Goal: Task Accomplishment & Management: Manage account settings

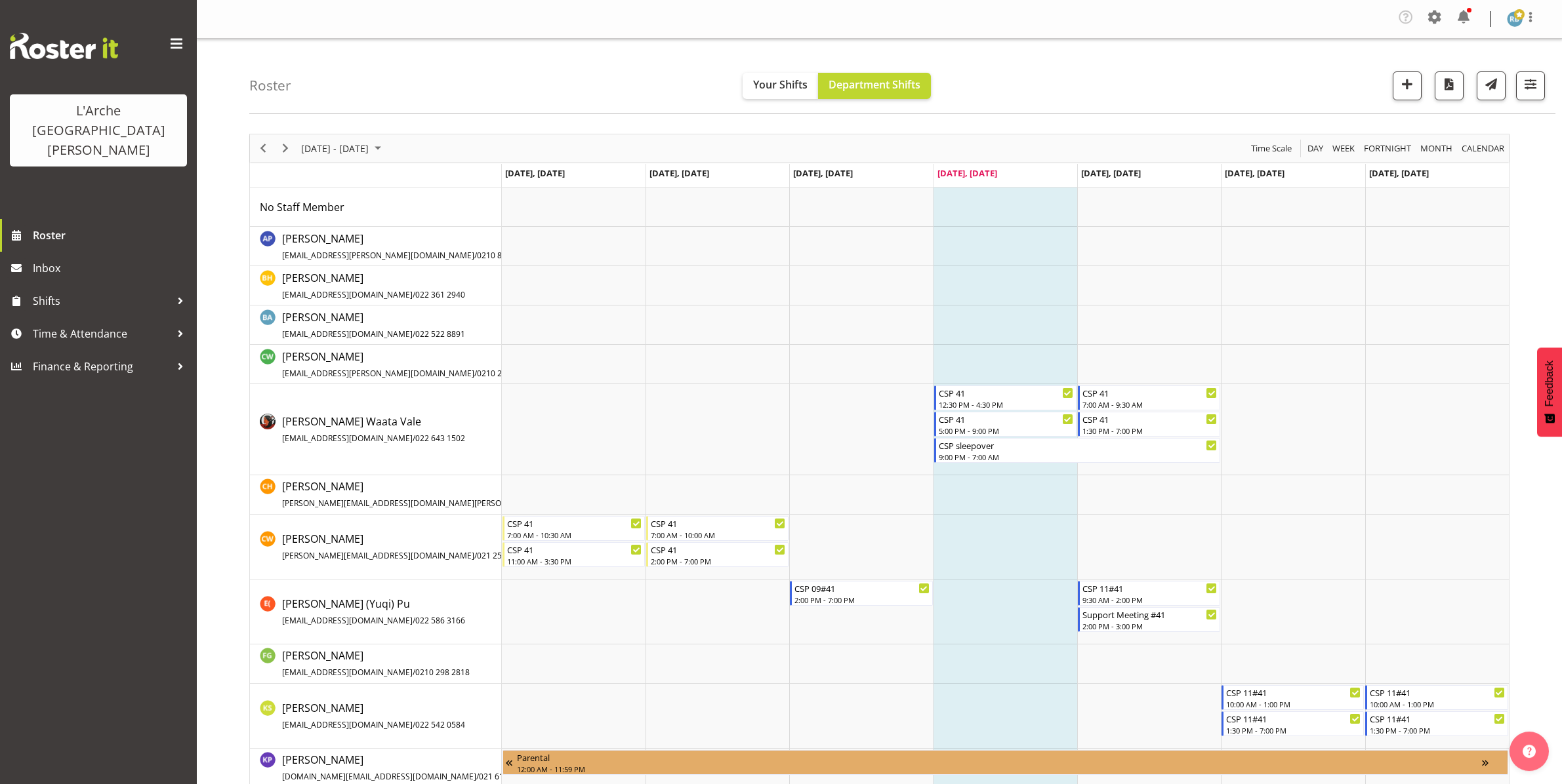
scroll to position [241, 0]
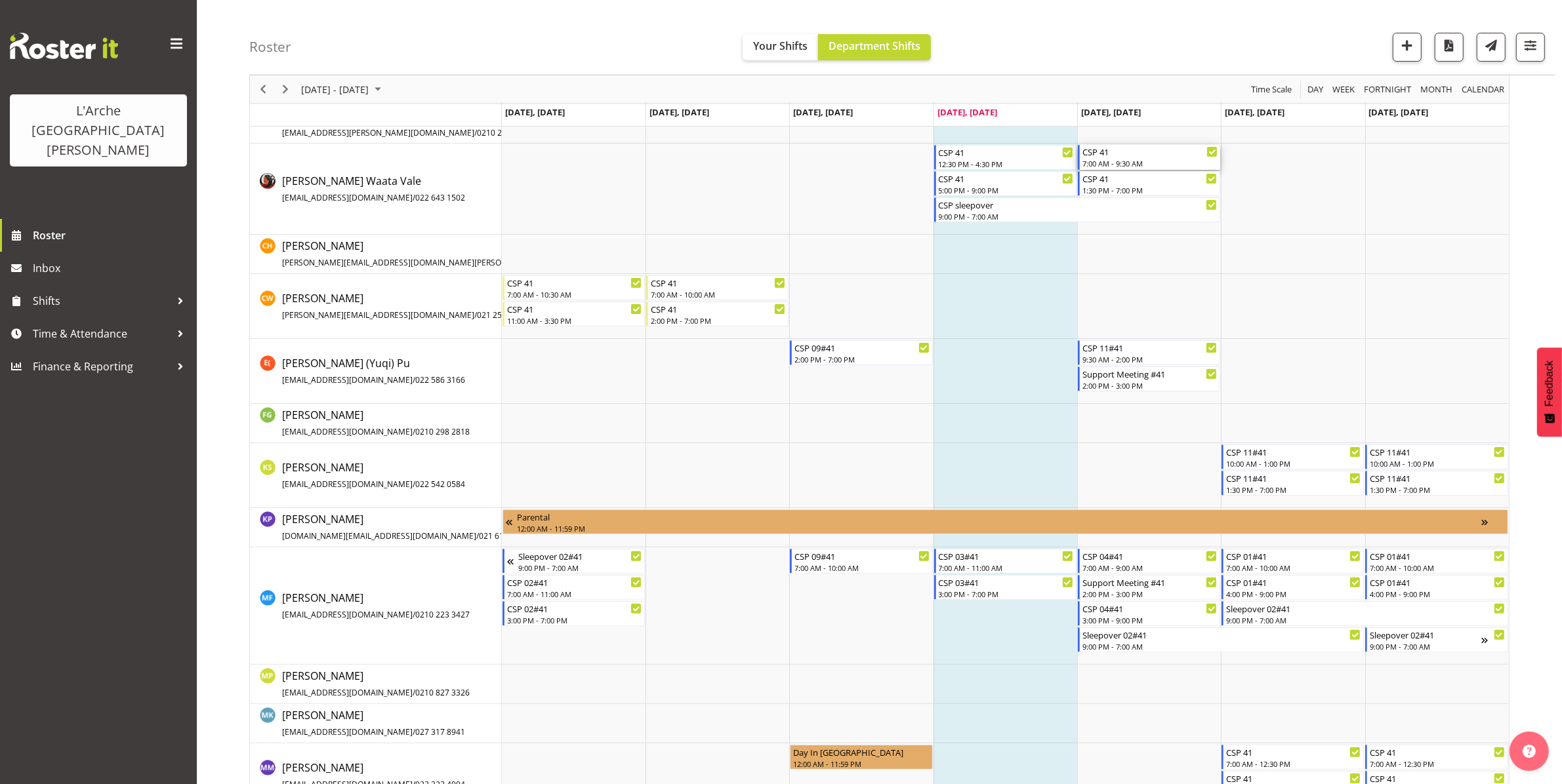
click at [1136, 155] on div "CSP 41" at bounding box center [1149, 151] width 135 height 13
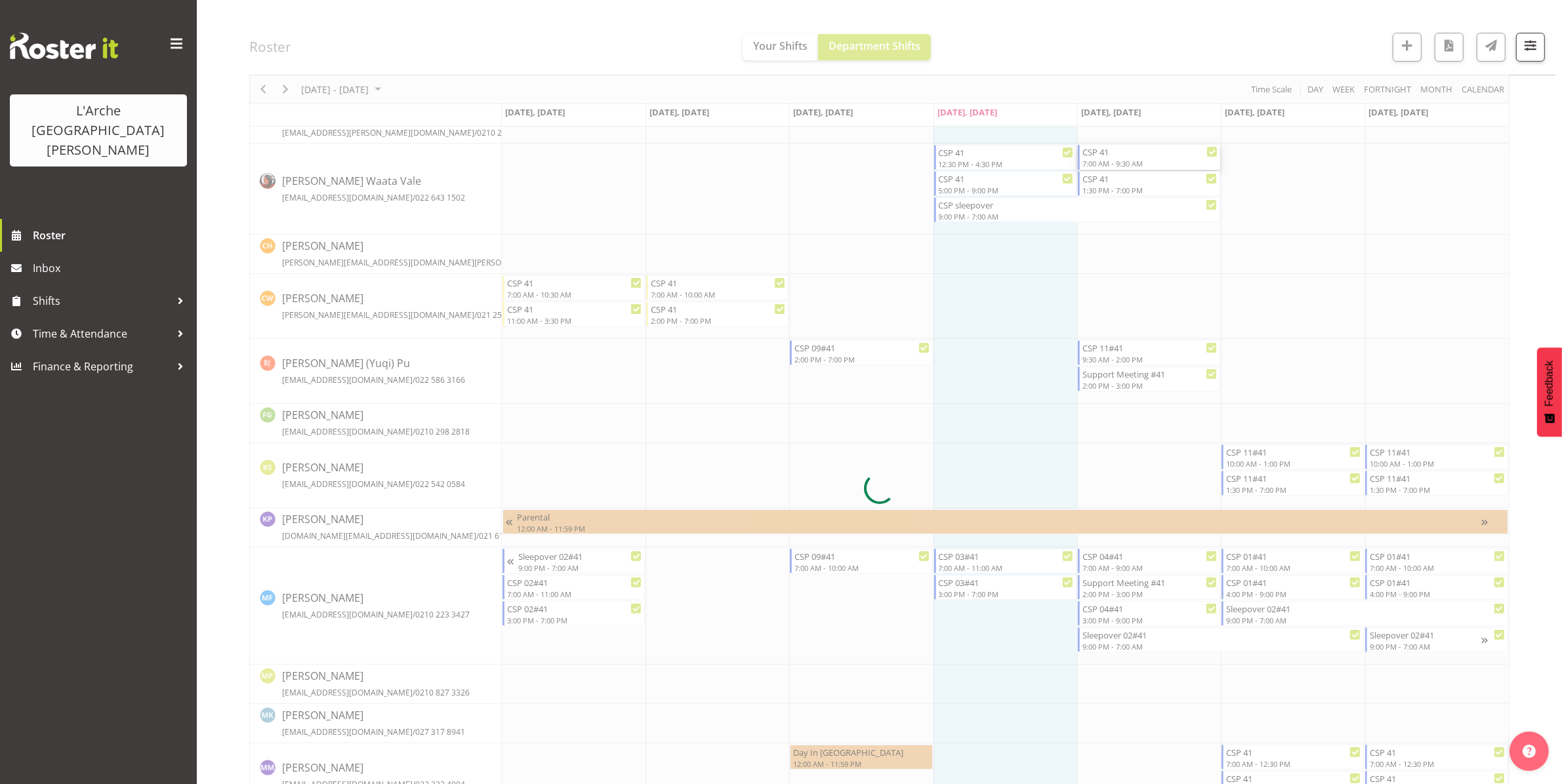
select select
select select "7"
select select "2025"
select select "9"
select select "30"
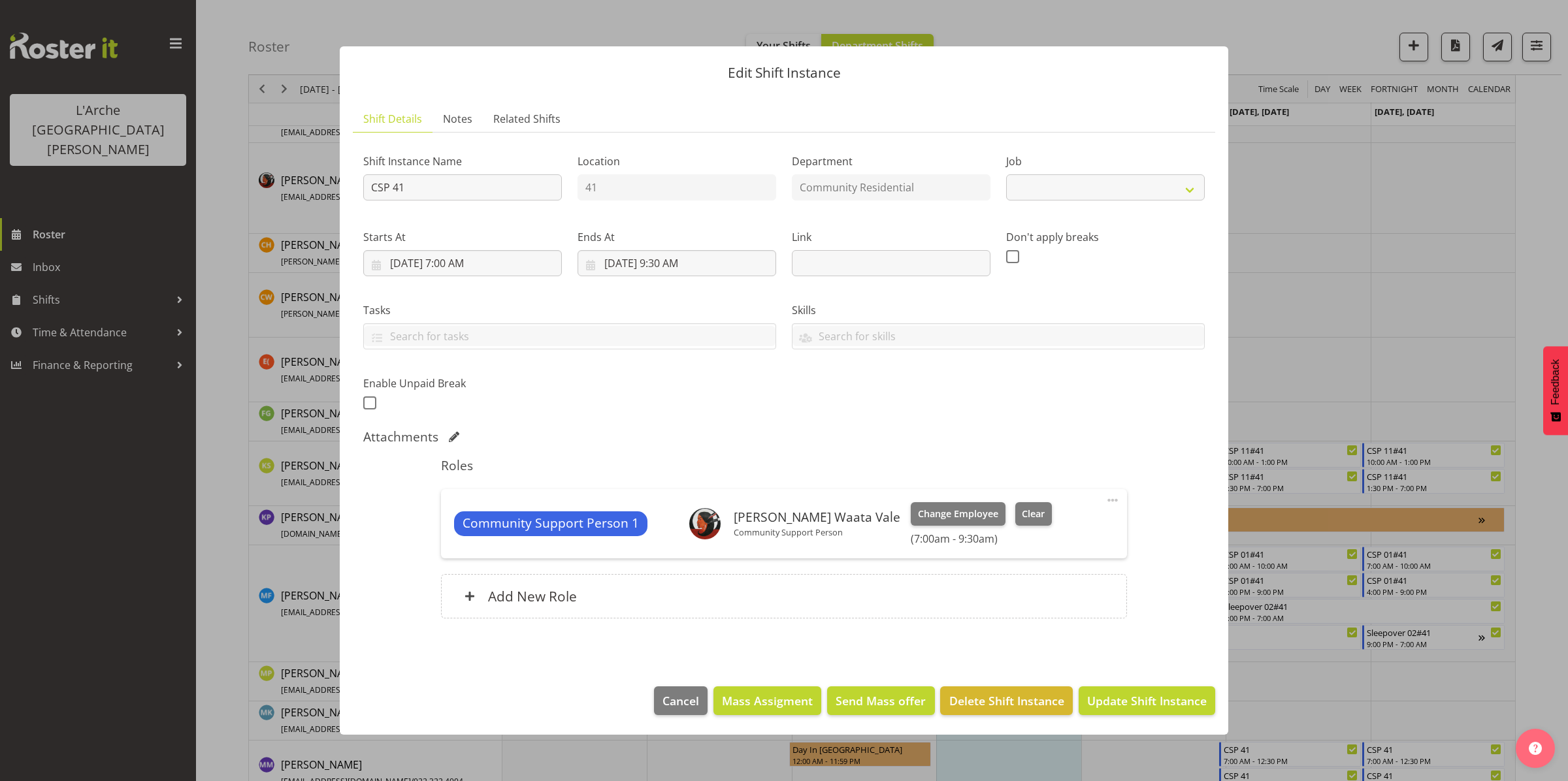
select select "2"
click at [685, 255] on input "[DATE] 9:30 AM" at bounding box center [677, 263] width 199 height 26
click at [672, 542] on select "00 01 02 03 04 05 06 07 08 09 10 11 12 13 14 15 16 17 18 19 20 21 22 23" at bounding box center [677, 540] width 29 height 26
select select "10"
click at [663, 528] on select "00 01 02 03 04 05 06 07 08 09 10 11 12 13 14 15 16 17 18 19 20 21 22 23" at bounding box center [677, 540] width 29 height 26
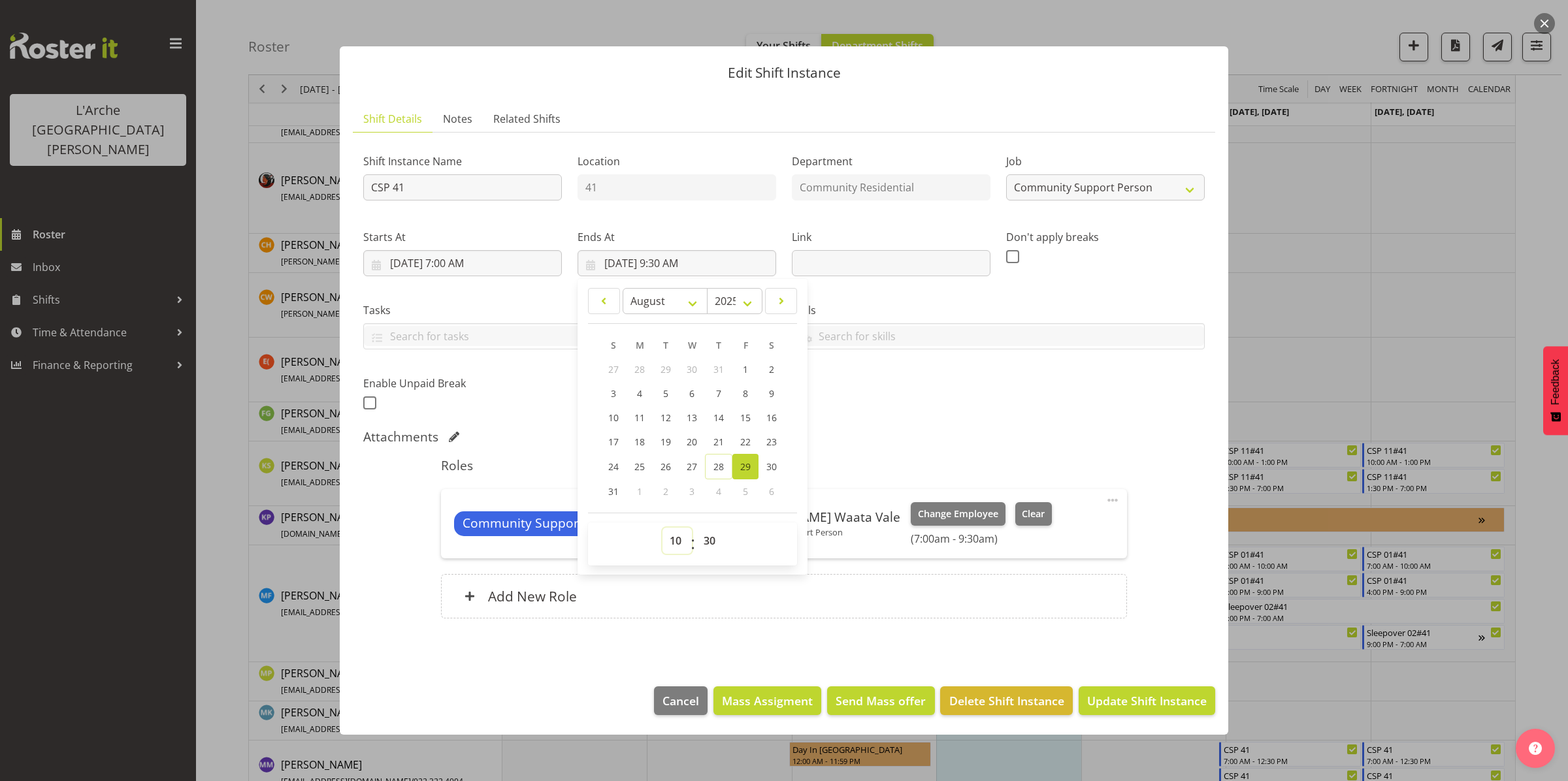
type input "[DATE] 10:30 AM"
click at [712, 540] on select "00 01 02 03 04 05 06 07 08 09 10 11 12 13 14 15 16 17 18 19 20 21 22 23 24 25 2…" at bounding box center [711, 540] width 29 height 26
select select "0"
click at [696, 528] on select "00 01 02 03 04 05 06 07 08 09 10 11 12 13 14 15 16 17 18 19 20 21 22 23 24 25 2…" at bounding box center [711, 540] width 29 height 26
type input "[DATE] 10:00 AM"
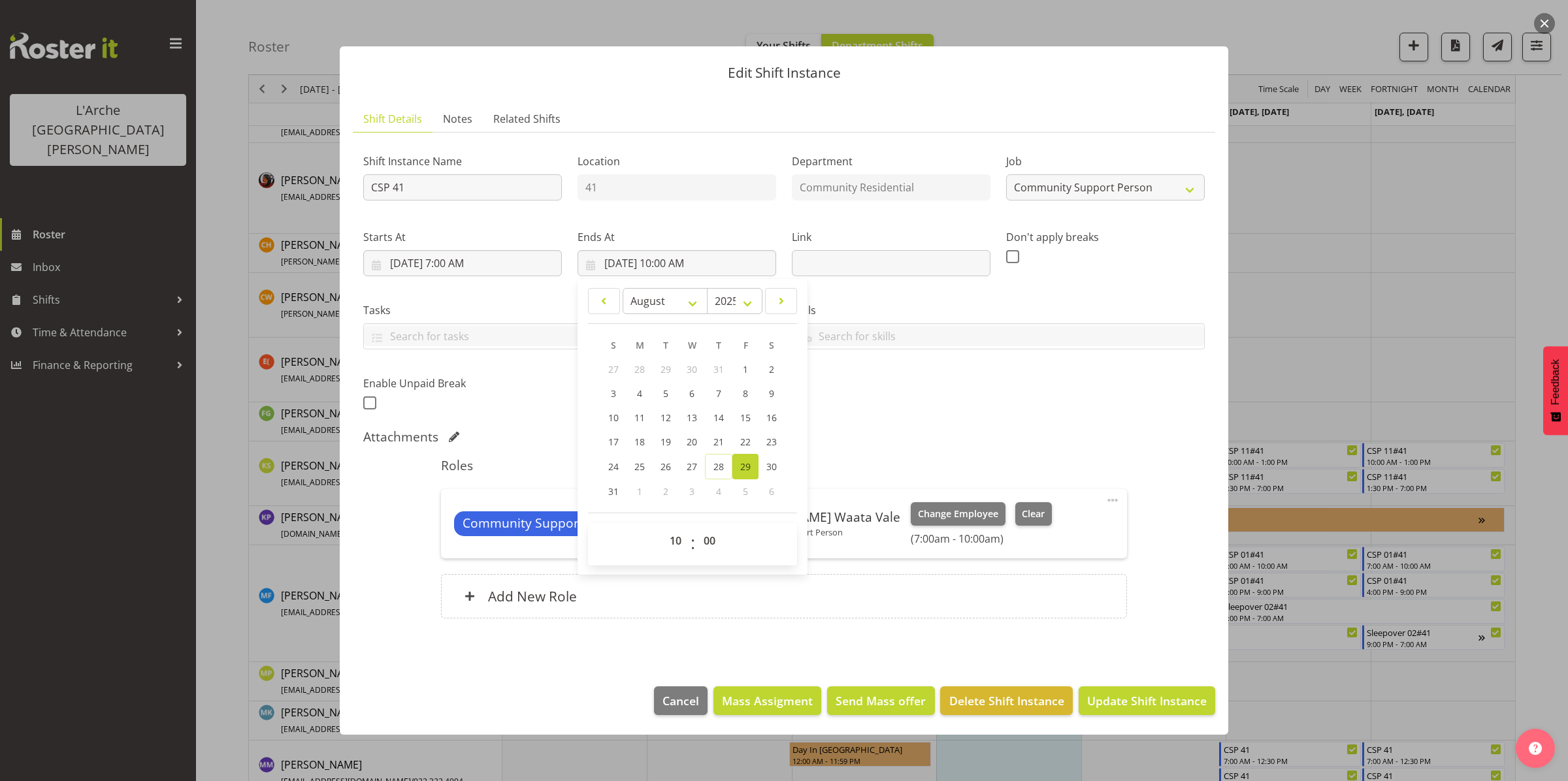
click at [1104, 389] on div "Shift Instance Name CSP 41 Location 41 Department Community Residential Job Cre…" at bounding box center [784, 278] width 857 height 286
click at [1121, 705] on span "Update Shift Instance" at bounding box center [1146, 700] width 120 height 17
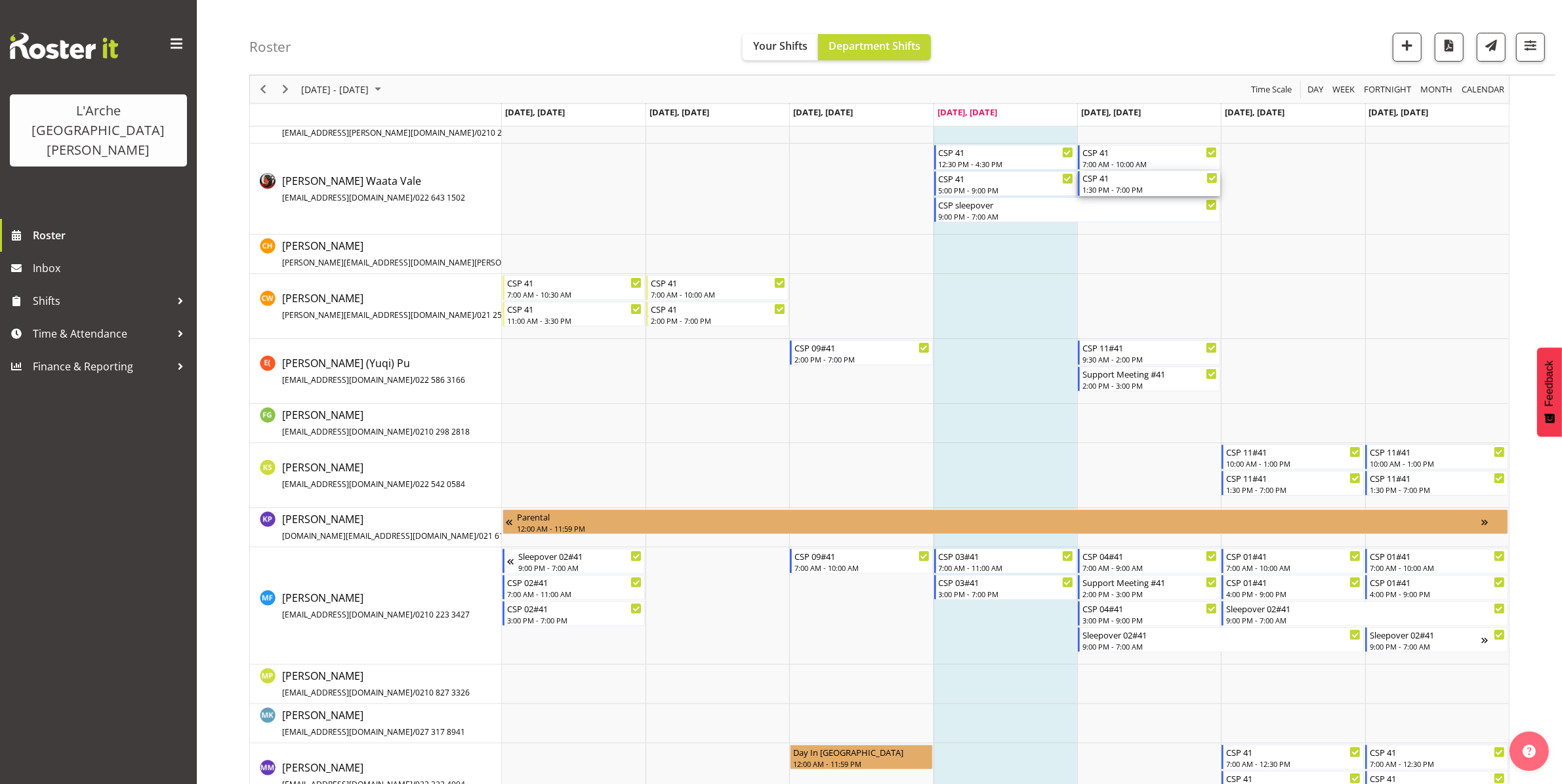
click at [1136, 187] on div "1:30 PM - 7:00 PM" at bounding box center [1149, 190] width 135 height 11
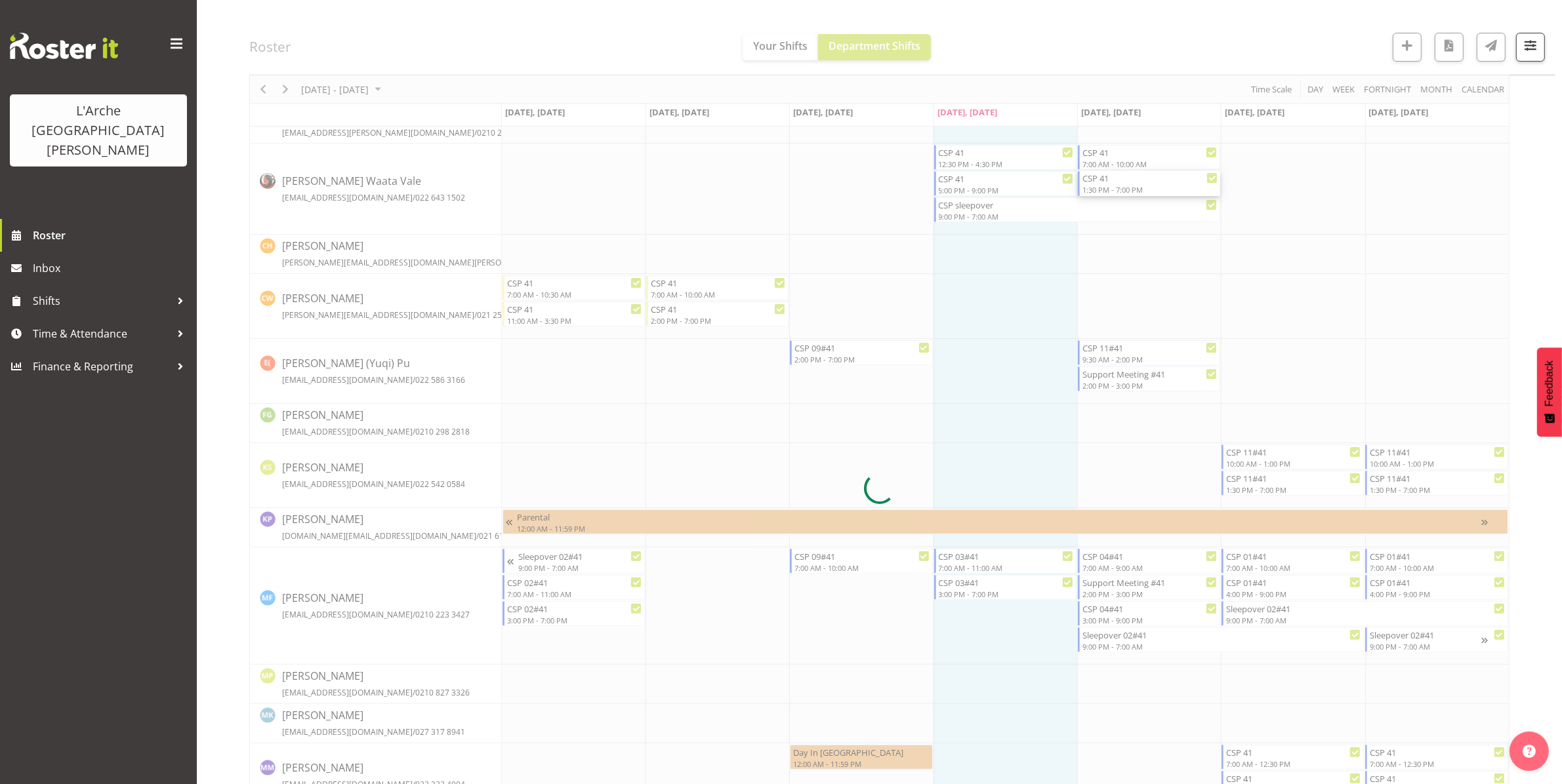
select select
select select "7"
select select "2025"
select select "13"
select select "30"
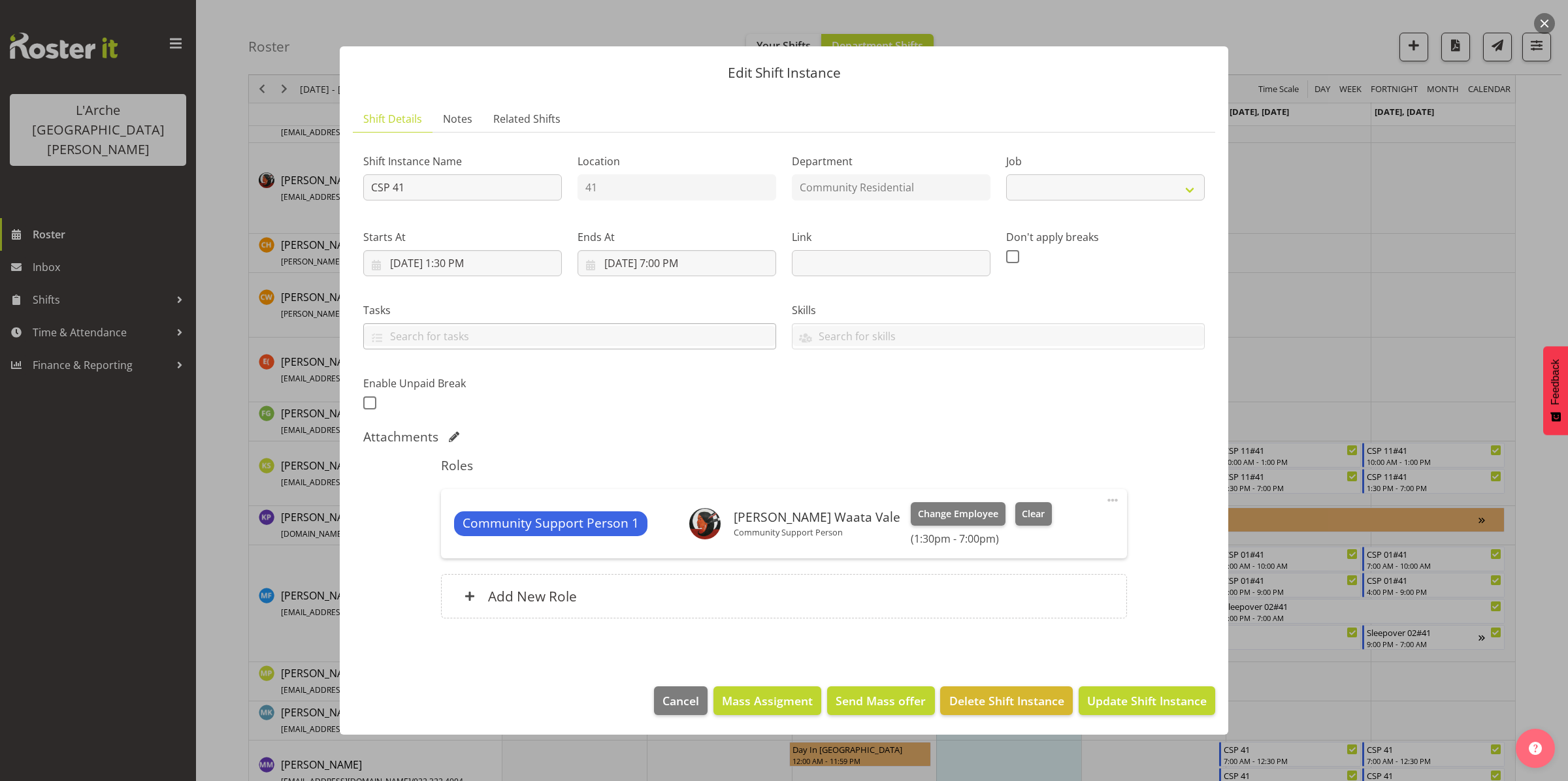
select select "2"
click at [450, 249] on div "Starts At [DATE] 1:30 PM January February March April May June July August Sept…" at bounding box center [463, 252] width 199 height 47
click at [449, 253] on input "[DATE] 1:30 PM" at bounding box center [463, 263] width 199 height 26
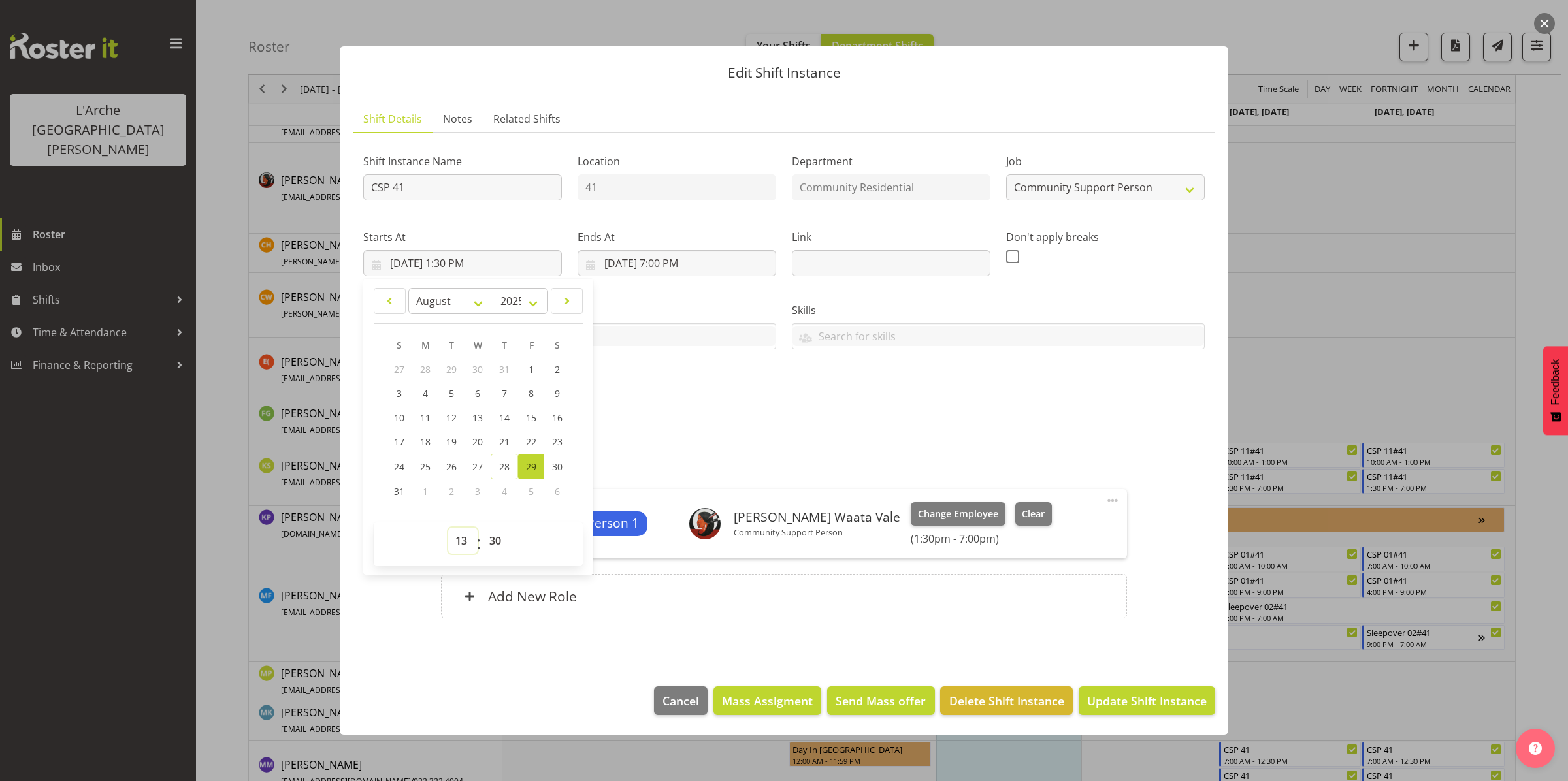
click at [462, 539] on select "00 01 02 03 04 05 06 07 08 09 10 11 12 13 14 15 16 17 18 19 20 21 22 23" at bounding box center [462, 540] width 29 height 26
select select "14"
click at [448, 528] on select "00 01 02 03 04 05 06 07 08 09 10 11 12 13 14 15 16 17 18 19 20 21 22 23" at bounding box center [462, 540] width 29 height 26
type input "[DATE] 2:30 PM"
click at [495, 539] on select "00 01 02 03 04 05 06 07 08 09 10 11 12 13 14 15 16 17 18 19 20 21 22 23 24 25 2…" at bounding box center [497, 540] width 29 height 26
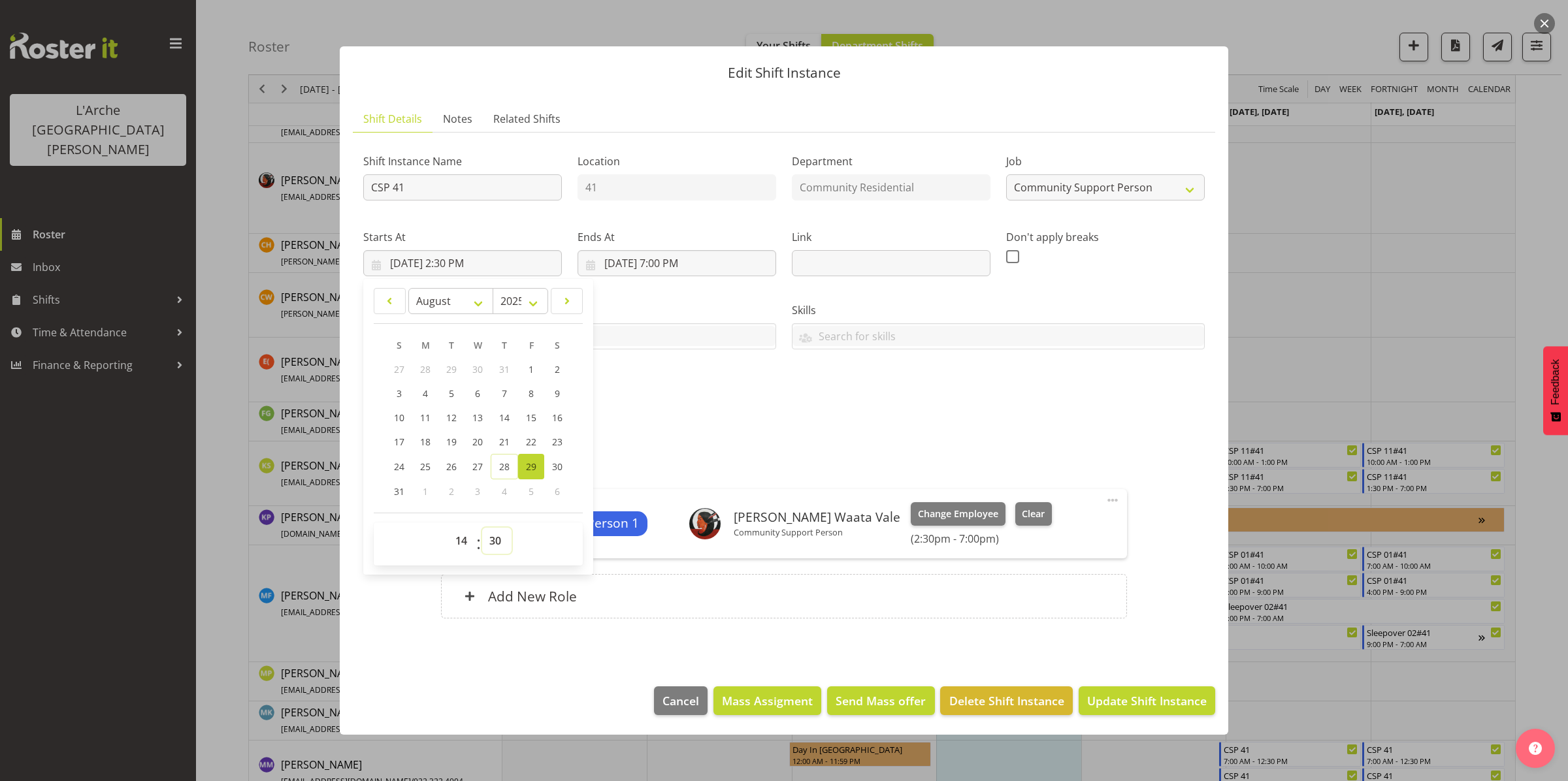
select select "0"
click at [482, 528] on select "00 01 02 03 04 05 06 07 08 09 10 11 12 13 14 15 16 17 18 19 20 21 22 23 24 25 2…" at bounding box center [497, 540] width 29 height 26
type input "[DATE] 2:00 PM"
click at [1108, 709] on span "Update Shift Instance" at bounding box center [1146, 700] width 120 height 17
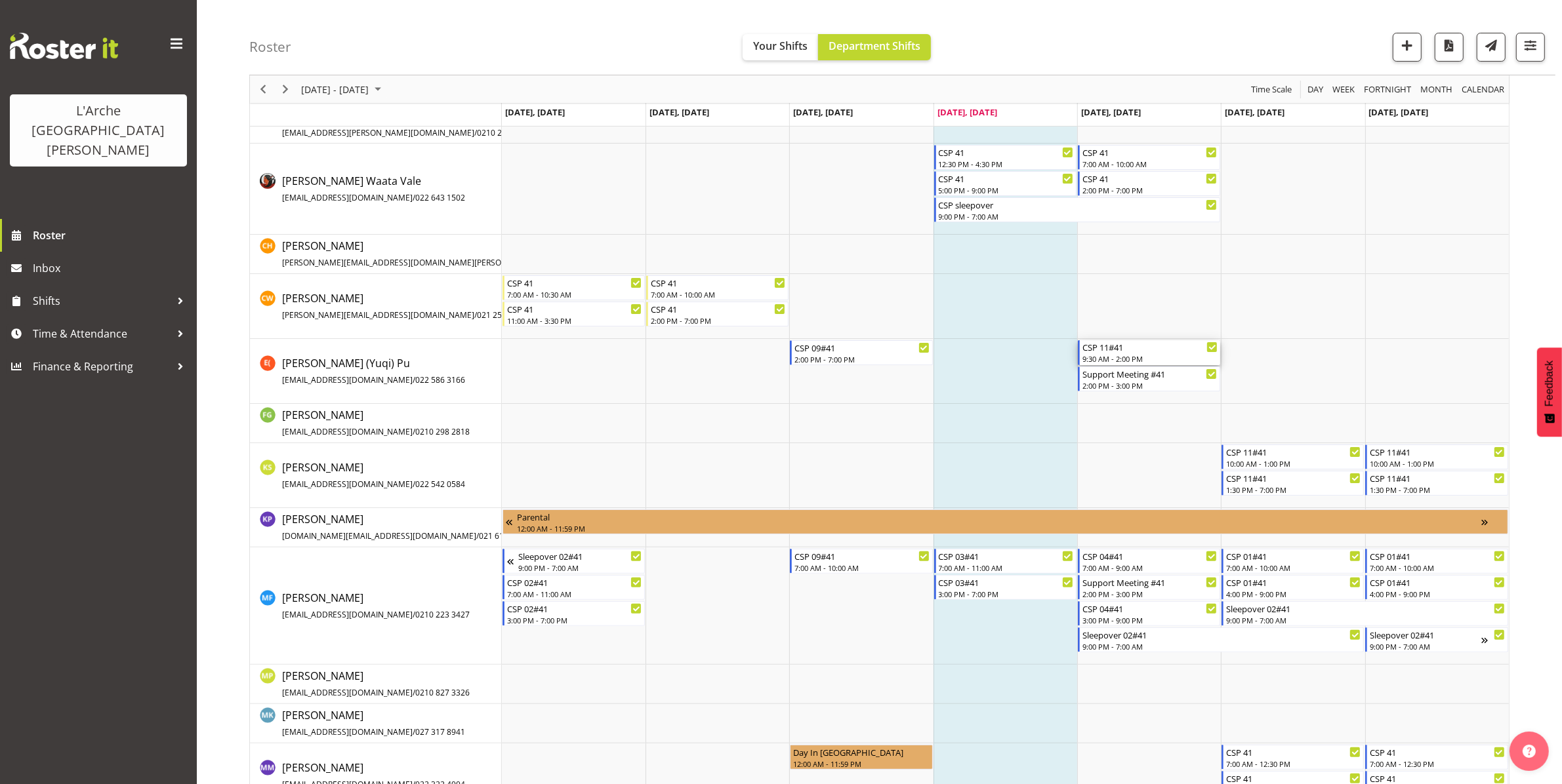
click at [1133, 359] on div "9:30 AM - 2:00 PM" at bounding box center [1149, 359] width 135 height 11
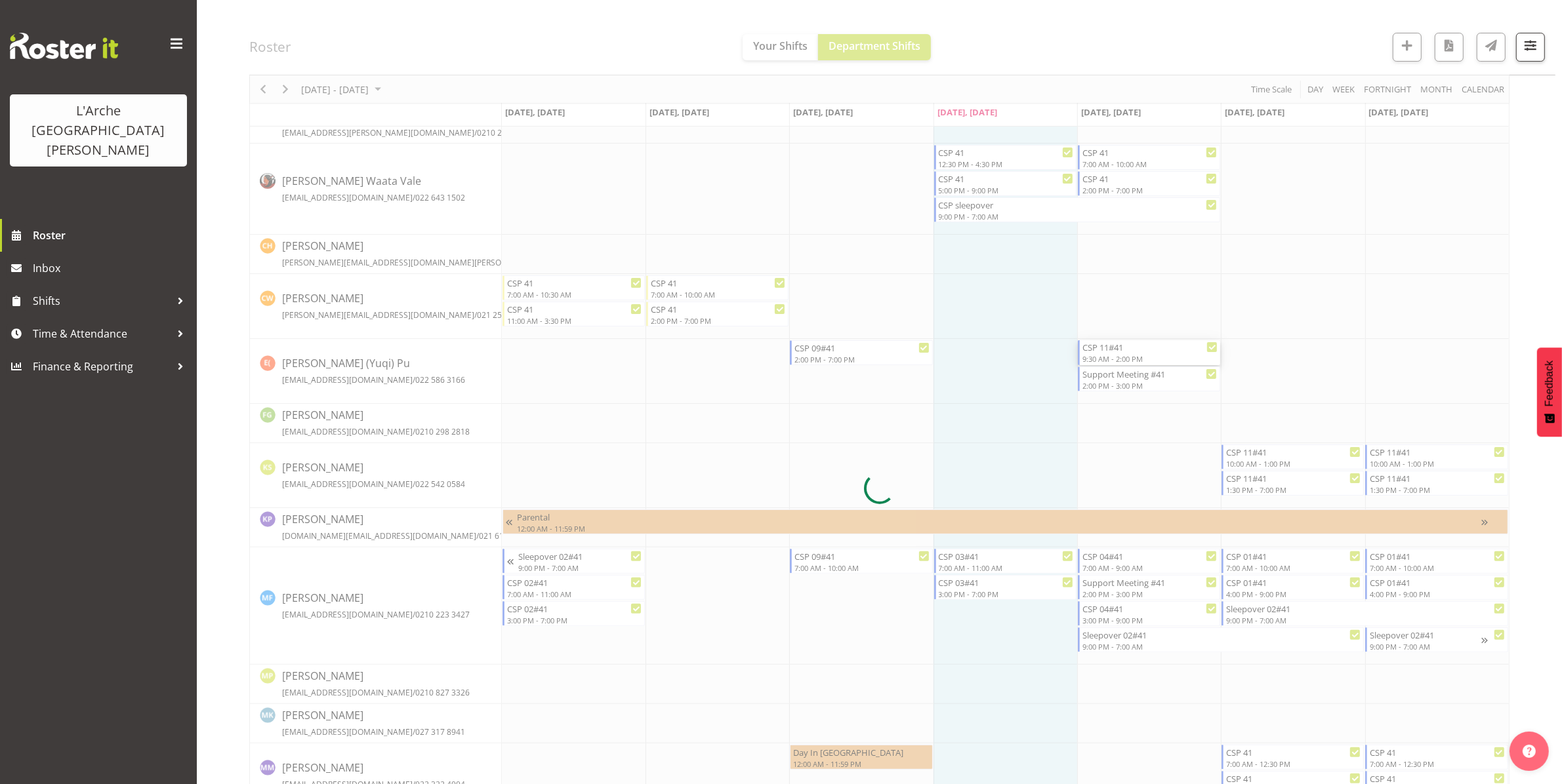
select select
select select "7"
select select "2025"
select select "9"
select select "30"
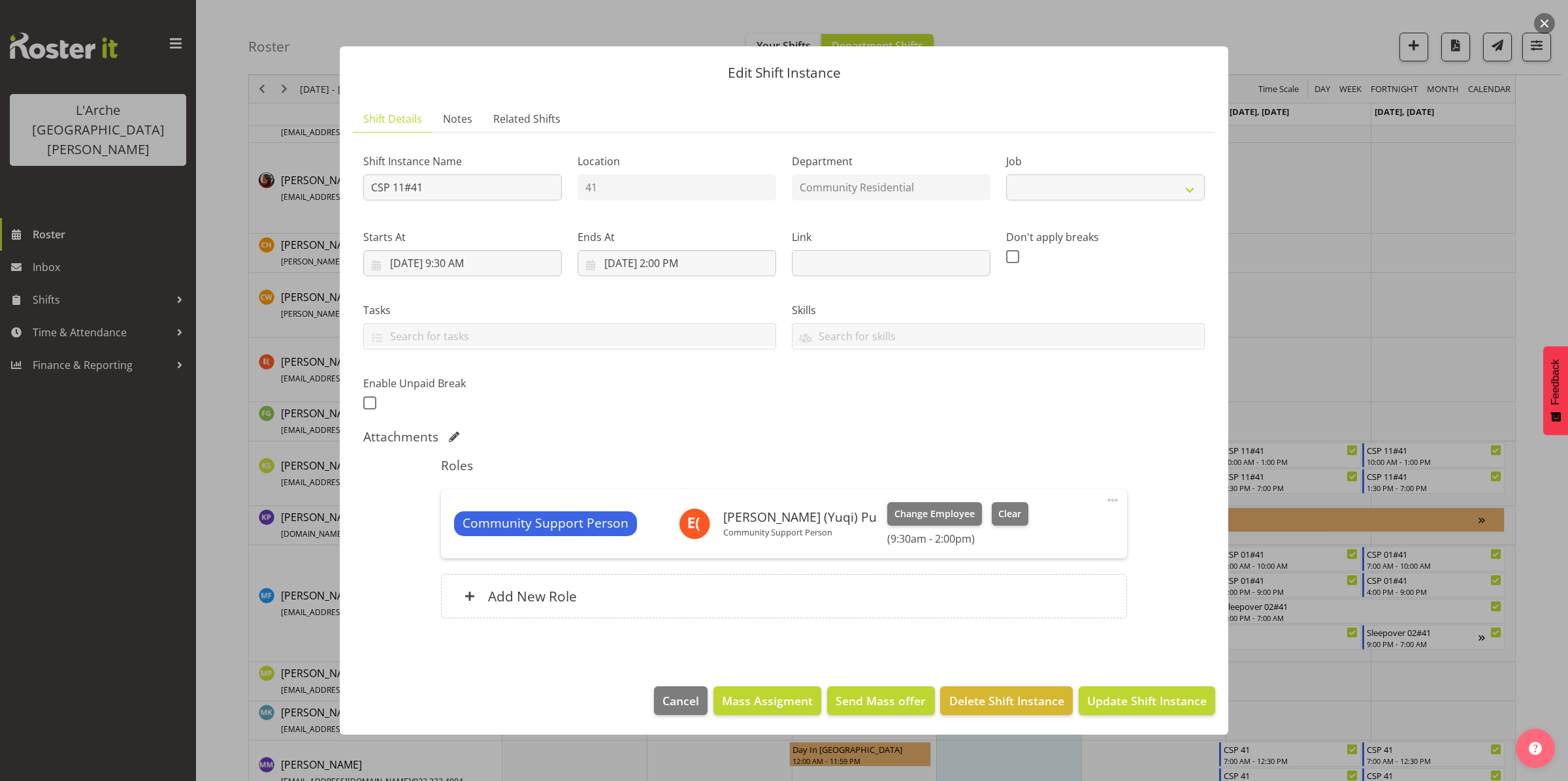
select select "2"
click at [465, 263] on input "[DATE] 9:30 AM" at bounding box center [463, 263] width 199 height 26
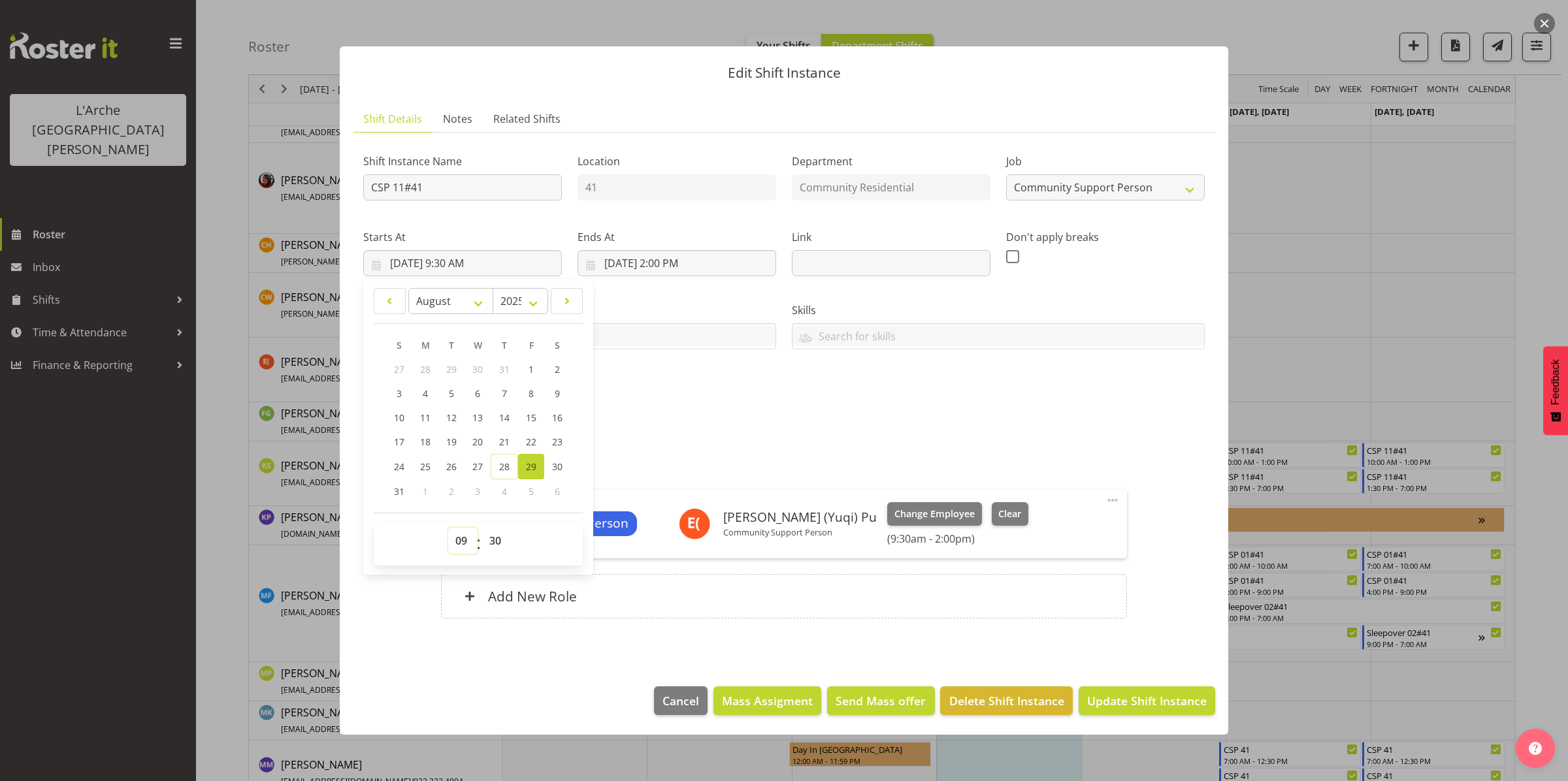
click at [461, 534] on select "00 01 02 03 04 05 06 07 08 09 10 11 12 13 14 15 16 17 18 19 20 21 22 23" at bounding box center [462, 540] width 29 height 26
select select "10"
click at [448, 528] on select "00 01 02 03 04 05 06 07 08 09 10 11 12 13 14 15 16 17 18 19 20 21 22 23" at bounding box center [462, 540] width 29 height 26
type input "[DATE] 10:30 AM"
click at [494, 534] on select "00 01 02 03 04 05 06 07 08 09 10 11 12 13 14 15 16 17 18 19 20 21 22 23 24 25 2…" at bounding box center [497, 540] width 29 height 26
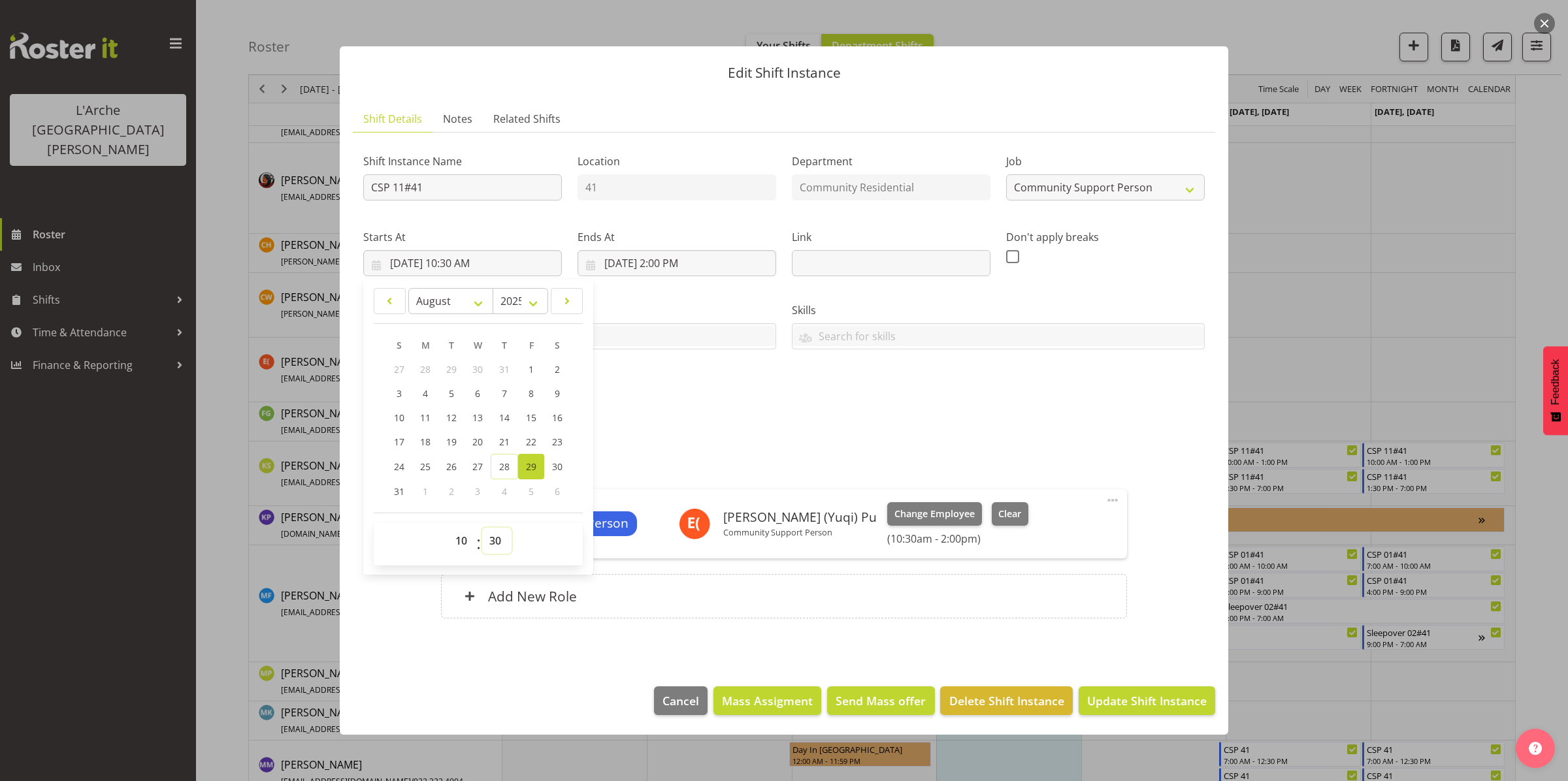
select select "0"
click at [482, 528] on select "00 01 02 03 04 05 06 07 08 09 10 11 12 13 14 15 16 17 18 19 20 21 22 23 24 25 2…" at bounding box center [497, 540] width 29 height 26
type input "[DATE] 10:00 AM"
click at [1120, 696] on span "Update Shift Instance" at bounding box center [1146, 700] width 120 height 17
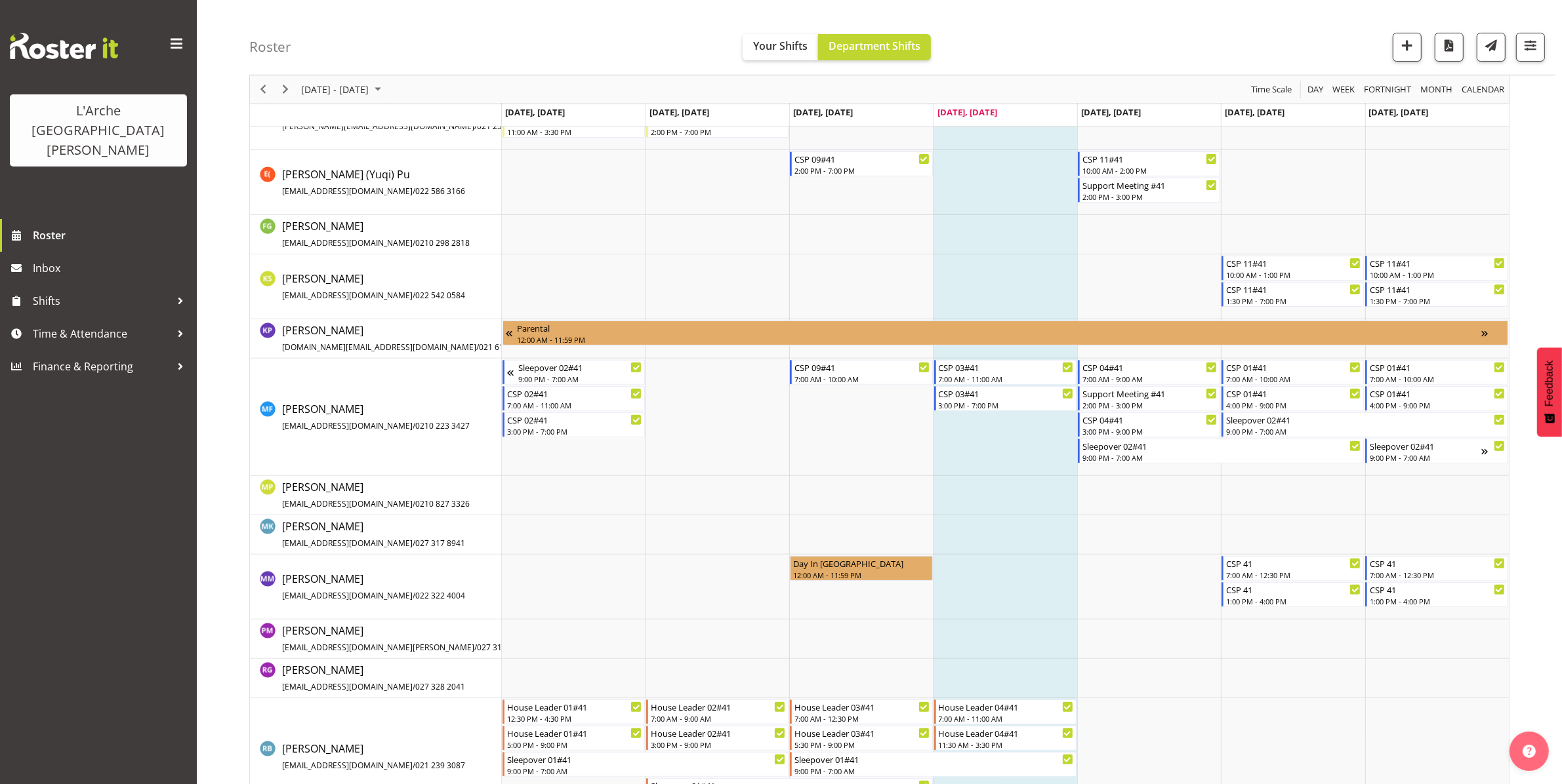
scroll to position [430, 0]
